Goal: Transaction & Acquisition: Purchase product/service

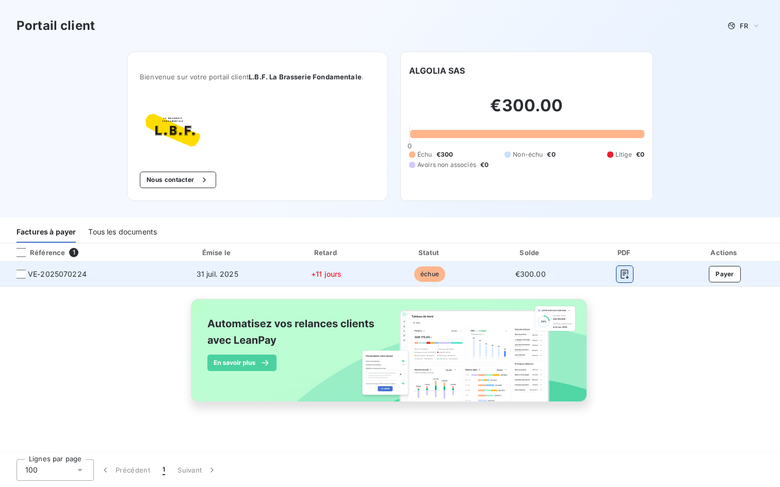
click at [628, 277] on icon "button" at bounding box center [625, 274] width 8 height 9
click at [626, 275] on icon "button" at bounding box center [625, 274] width 10 height 10
click at [714, 275] on button "Payer" at bounding box center [725, 274] width 32 height 17
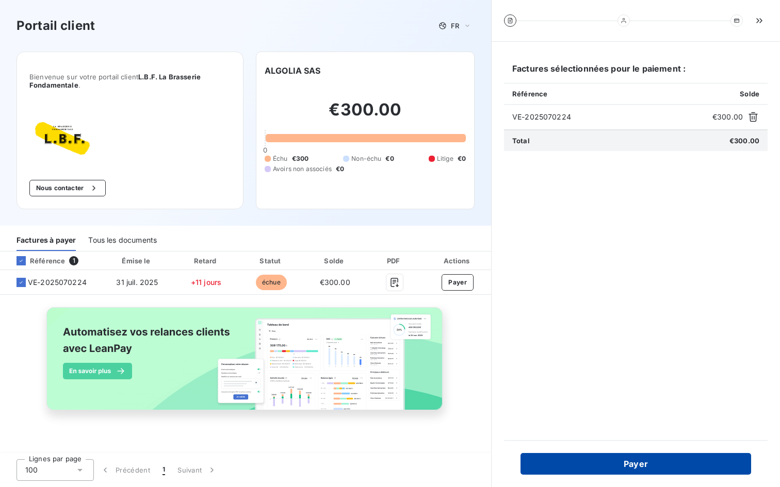
click at [593, 471] on button "Payer" at bounding box center [635, 464] width 231 height 22
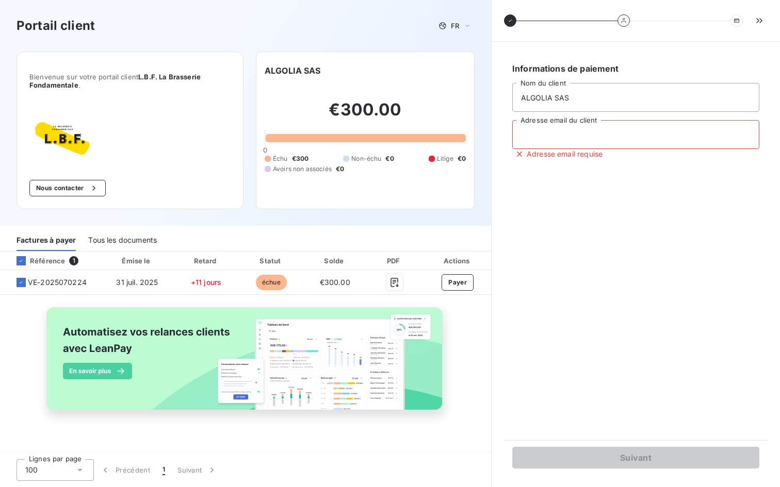
click at [611, 146] on input "Adresse email du client" at bounding box center [635, 134] width 247 height 29
type input "[PERSON_NAME][EMAIL_ADDRESS][DOMAIN_NAME]"
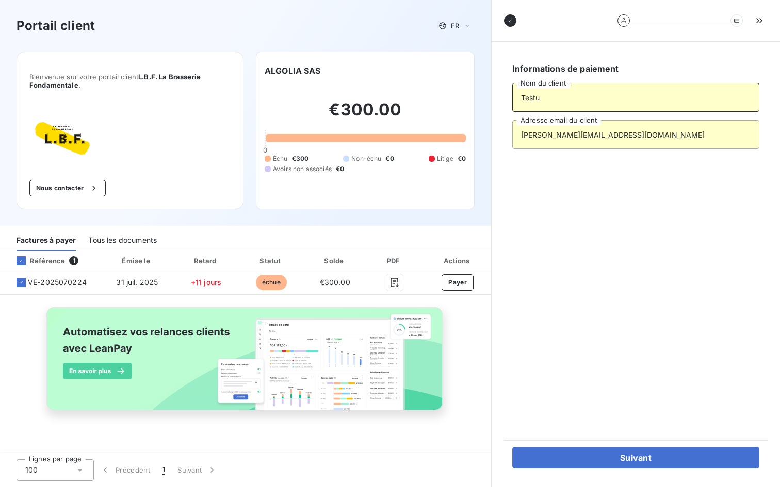
click at [534, 97] on input "Testu" at bounding box center [635, 97] width 247 height 29
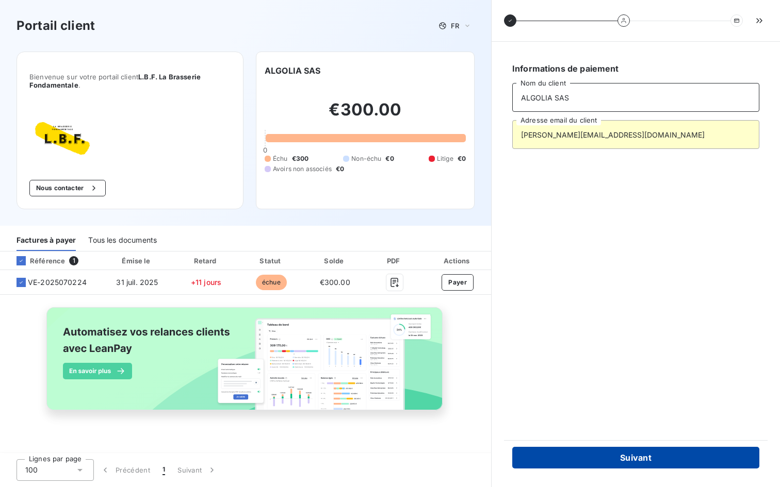
type input "ALGOLIA SAS"
click at [613, 460] on button "Suivant" at bounding box center [635, 458] width 247 height 22
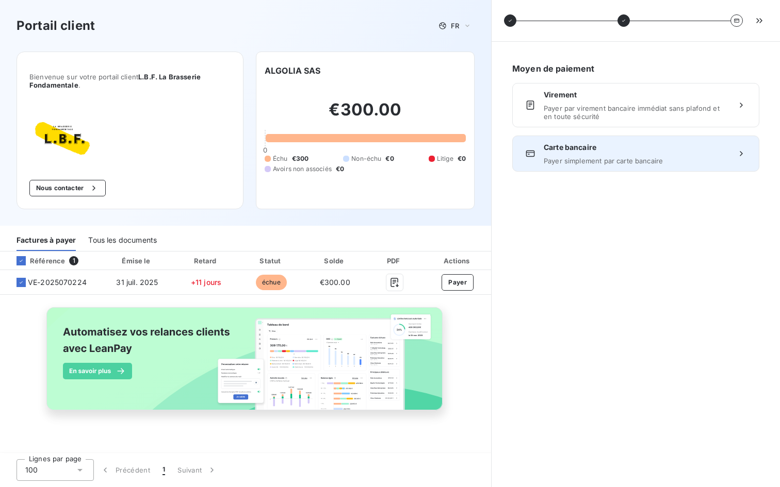
click at [614, 162] on span "Payer simplement par carte bancaire" at bounding box center [636, 161] width 184 height 8
